Goal: Task Accomplishment & Management: Manage account settings

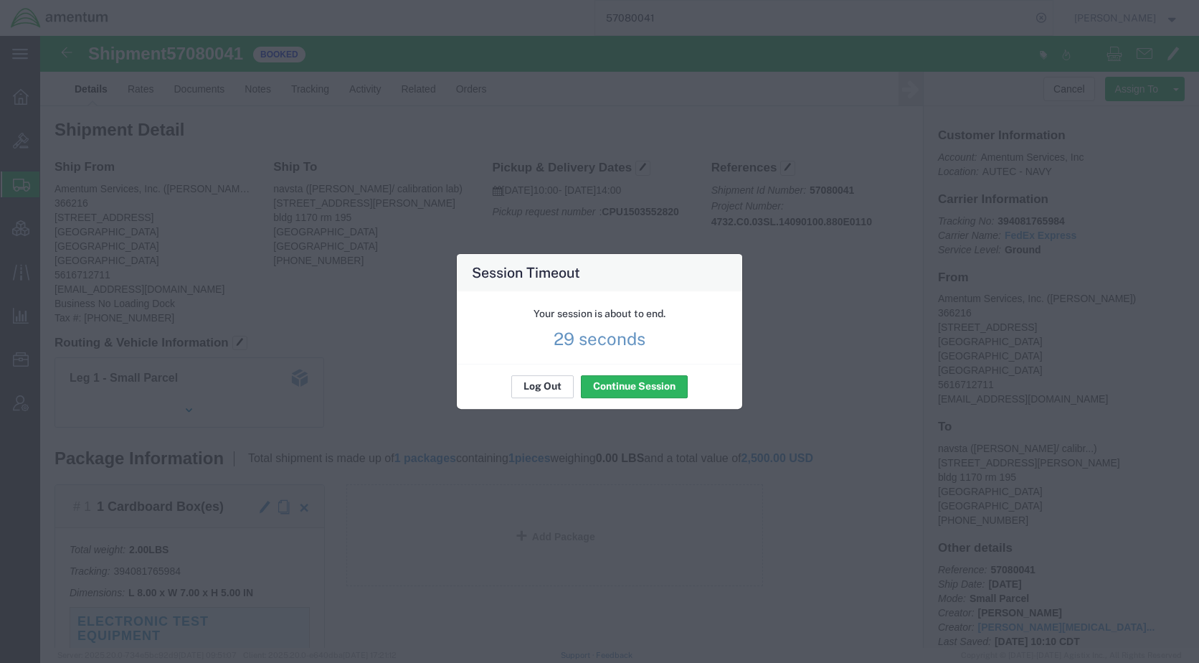
click at [537, 391] on button "Log Out" at bounding box center [542, 386] width 62 height 23
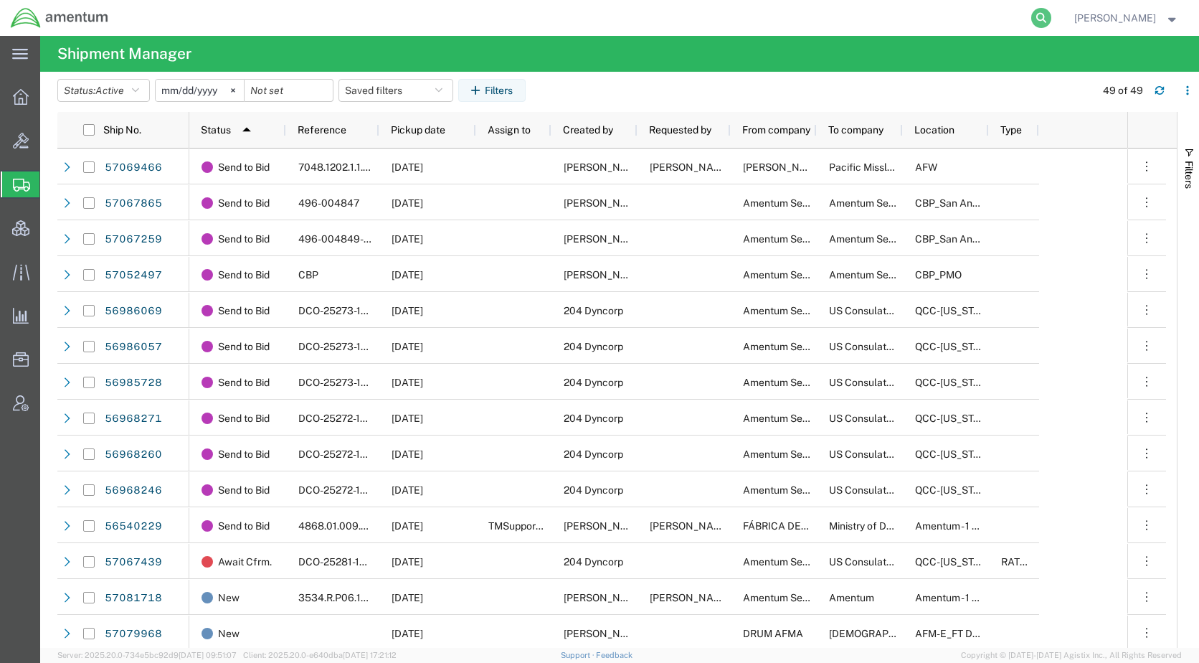
click at [1052, 16] on icon at bounding box center [1041, 18] width 20 height 20
paste input "57081718"
click at [1052, 18] on icon at bounding box center [1041, 18] width 20 height 20
type input "57081718"
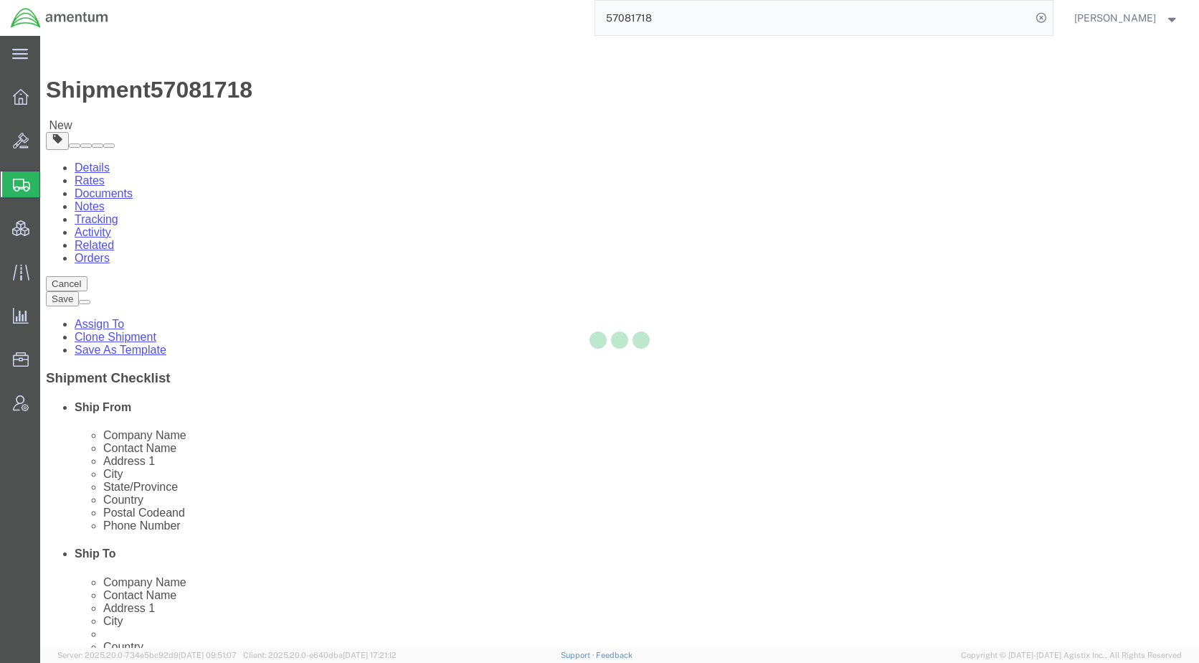
select select
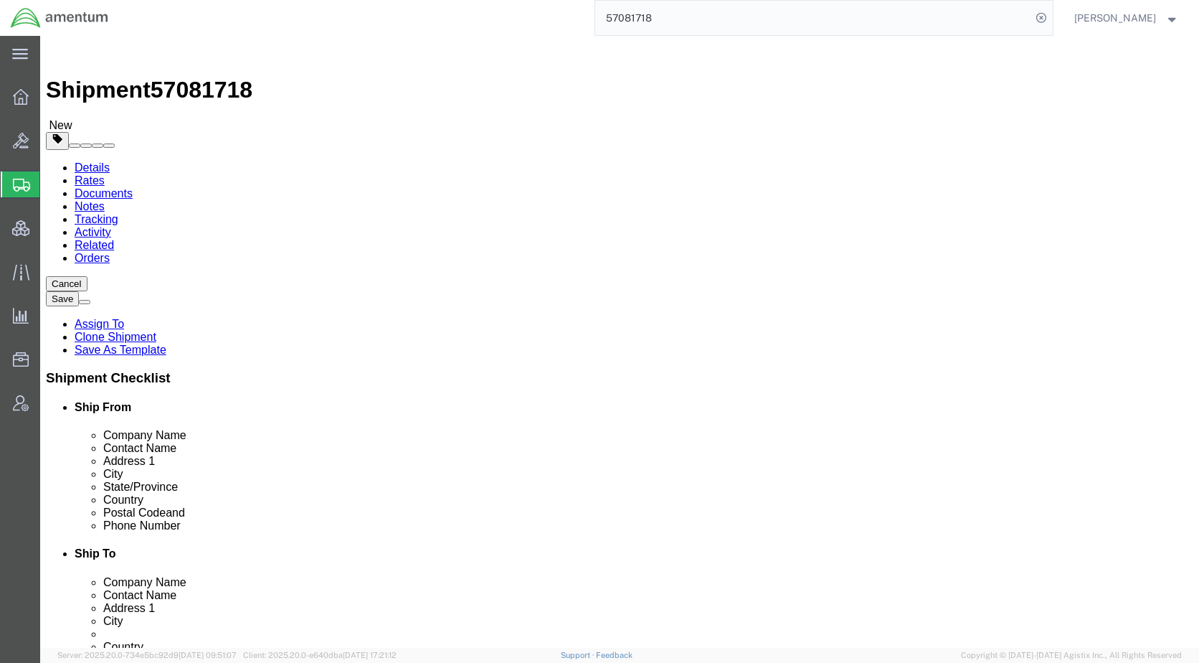
click icon
click dd "25.00 USD"
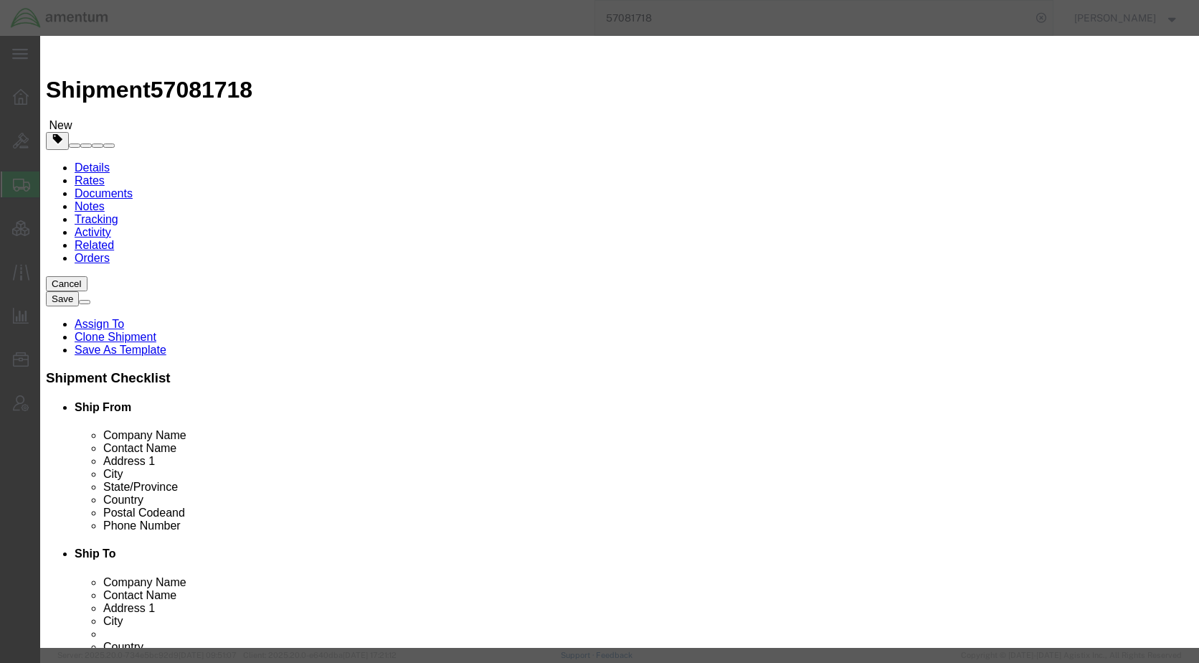
checkbox input "true"
click icon "button"
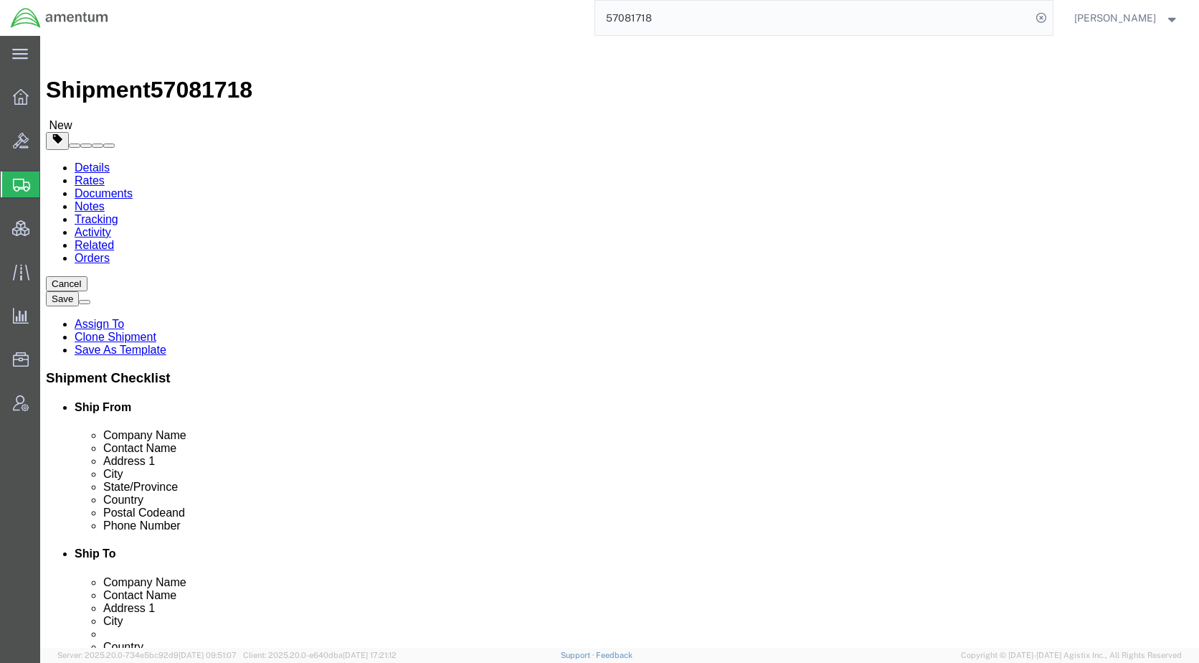
click link "Special Services"
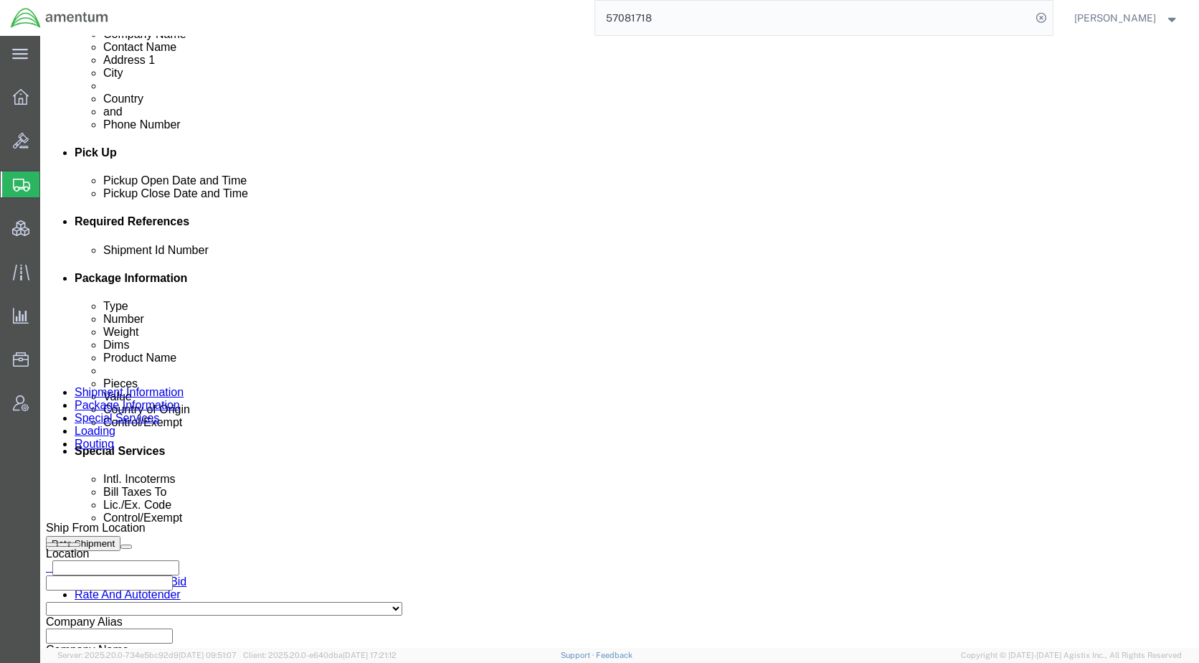
scroll to position [646, 0]
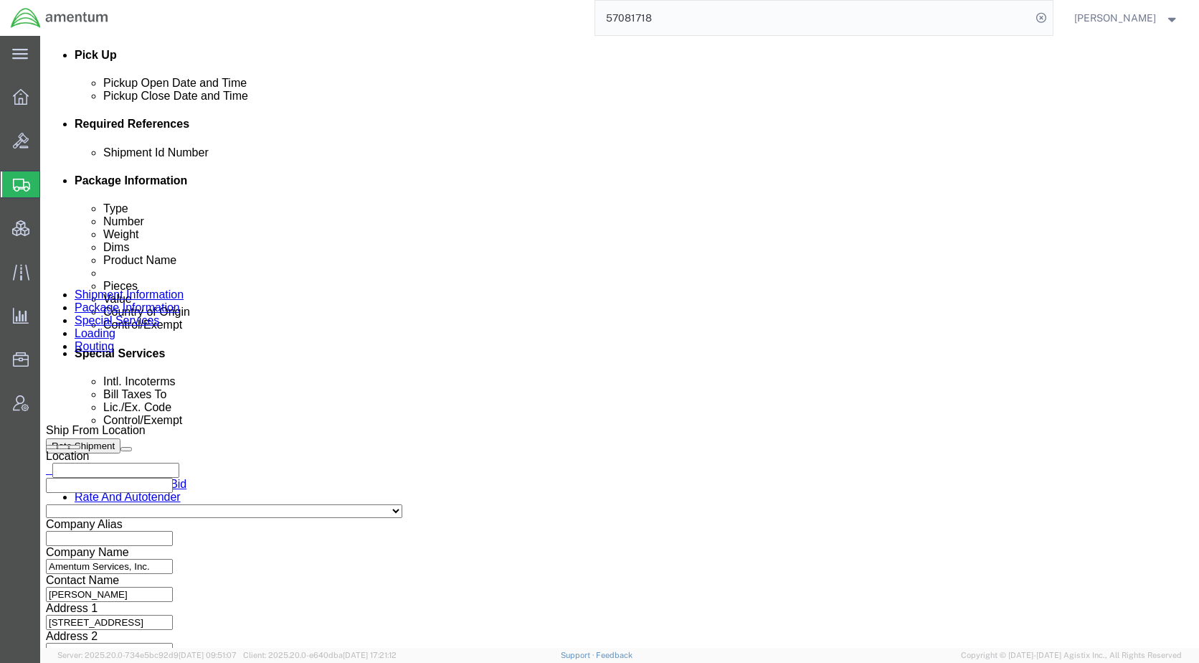
click select "Select Carriage Insurance Paid Carriage Paid To Cost and Freight Cost Insurance…"
select select "DDP"
click select "Select Carriage Insurance Paid Carriage Paid To Cost and Freight Cost Insurance…"
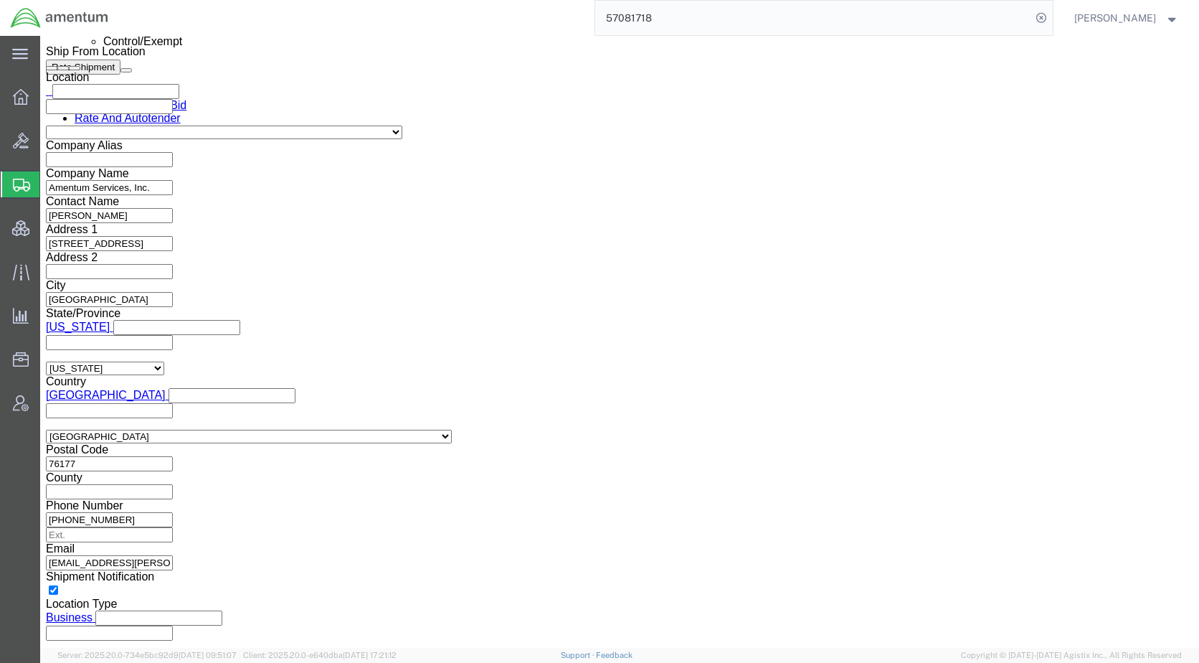
scroll to position [1076, 0]
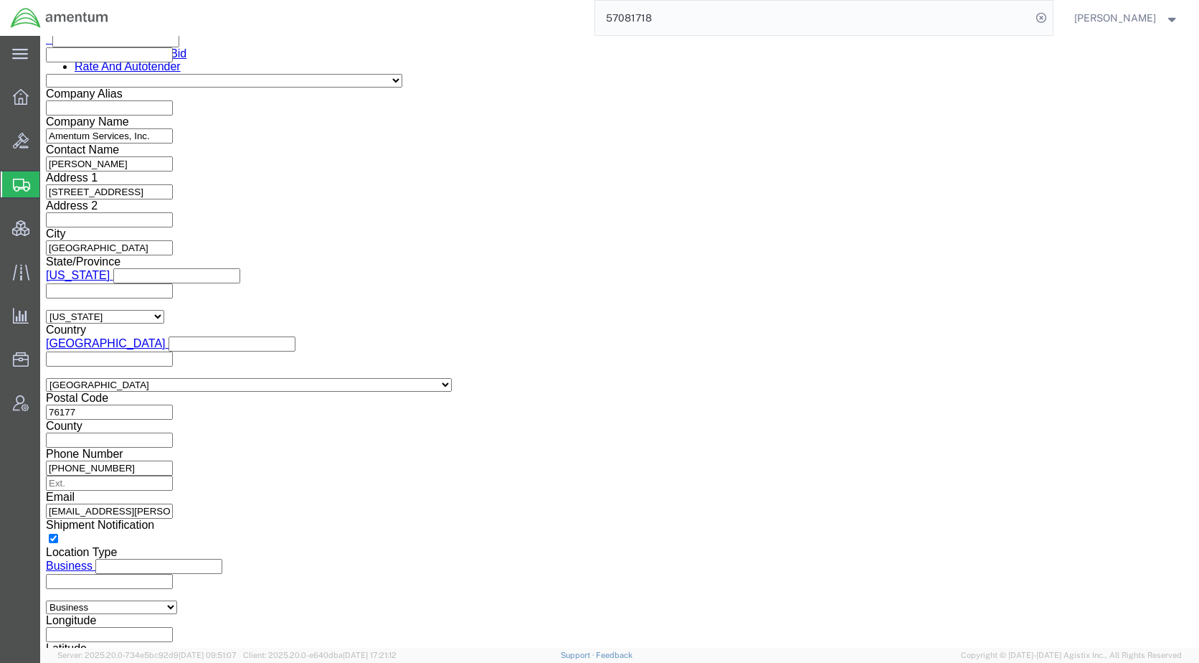
click button "Rate Shipment"
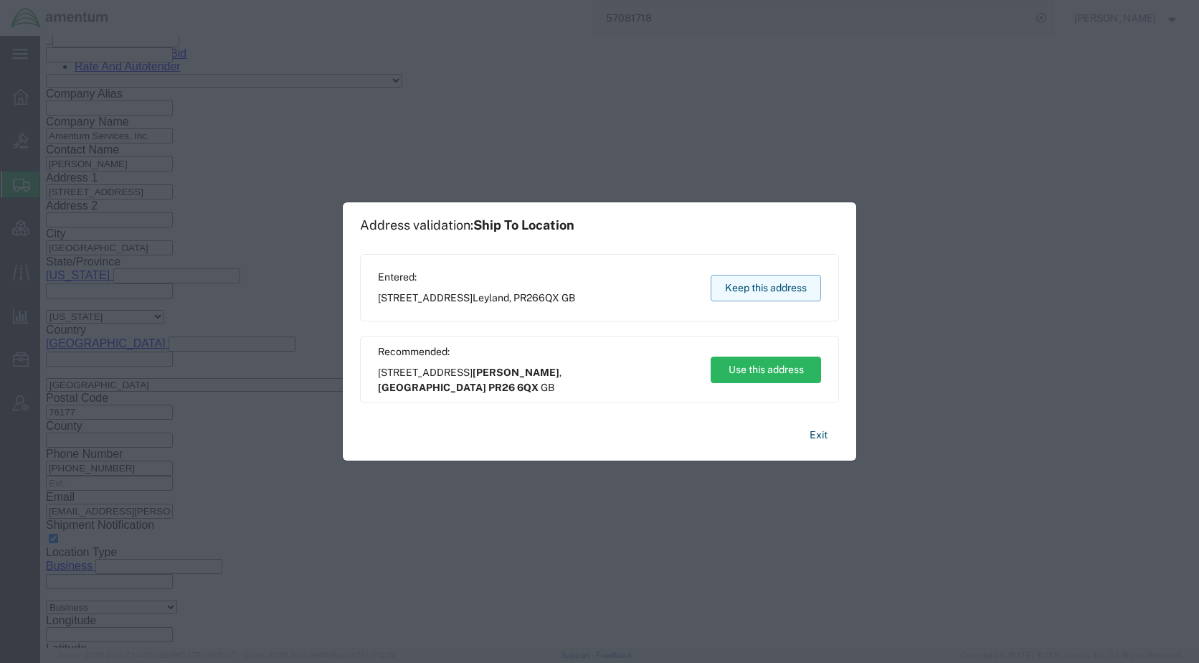
click at [786, 285] on button "Keep this address" at bounding box center [766, 288] width 110 height 27
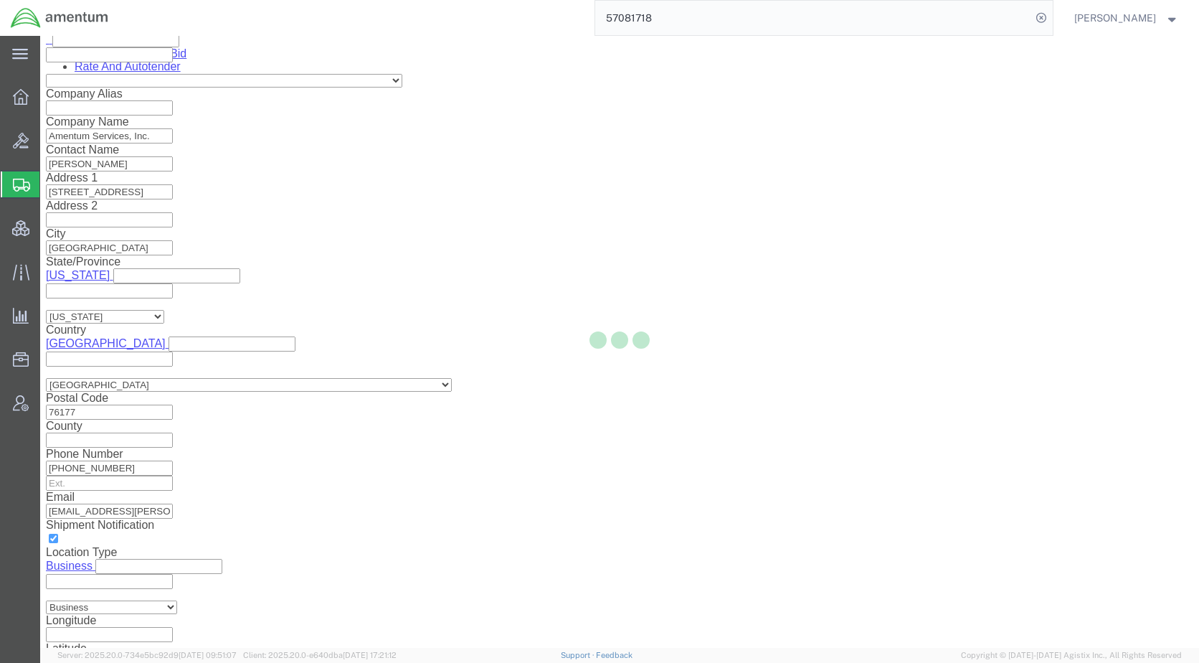
scroll to position [0, 0]
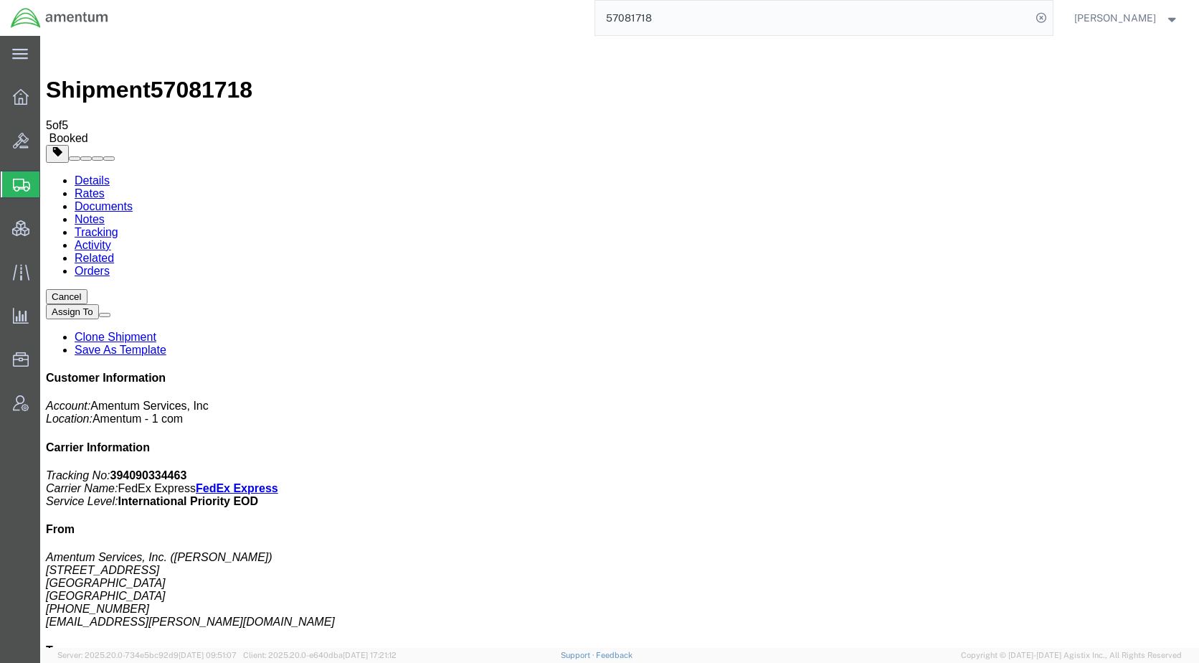
checkbox input "true"
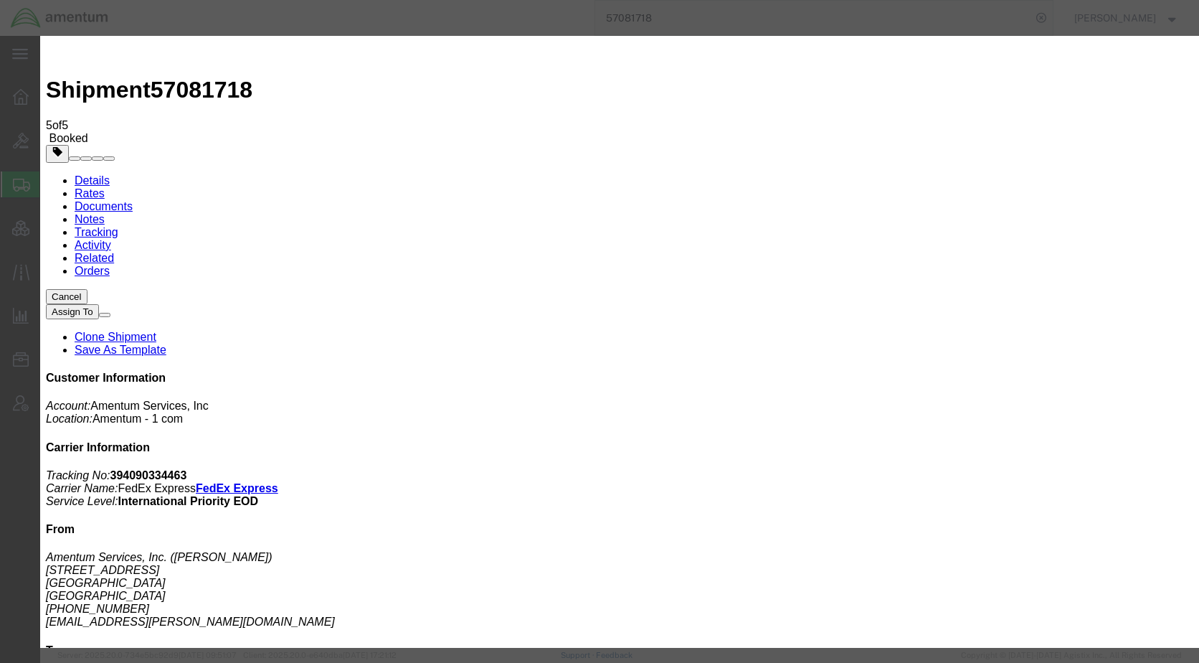
type input "[EMAIL_ADDRESS][PERSON_NAME][DOMAIN_NAME]"
